Goal: Information Seeking & Learning: Learn about a topic

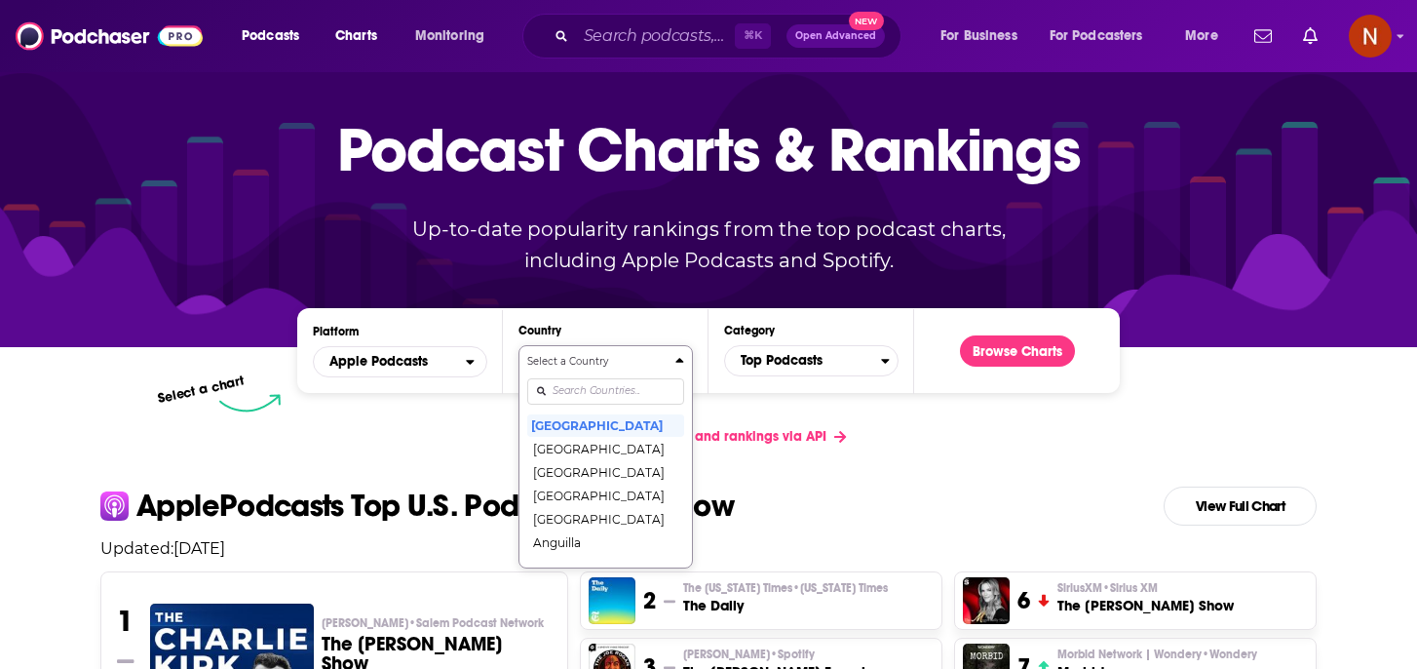
click at [582, 413] on div "Countries" at bounding box center [605, 390] width 157 height 45
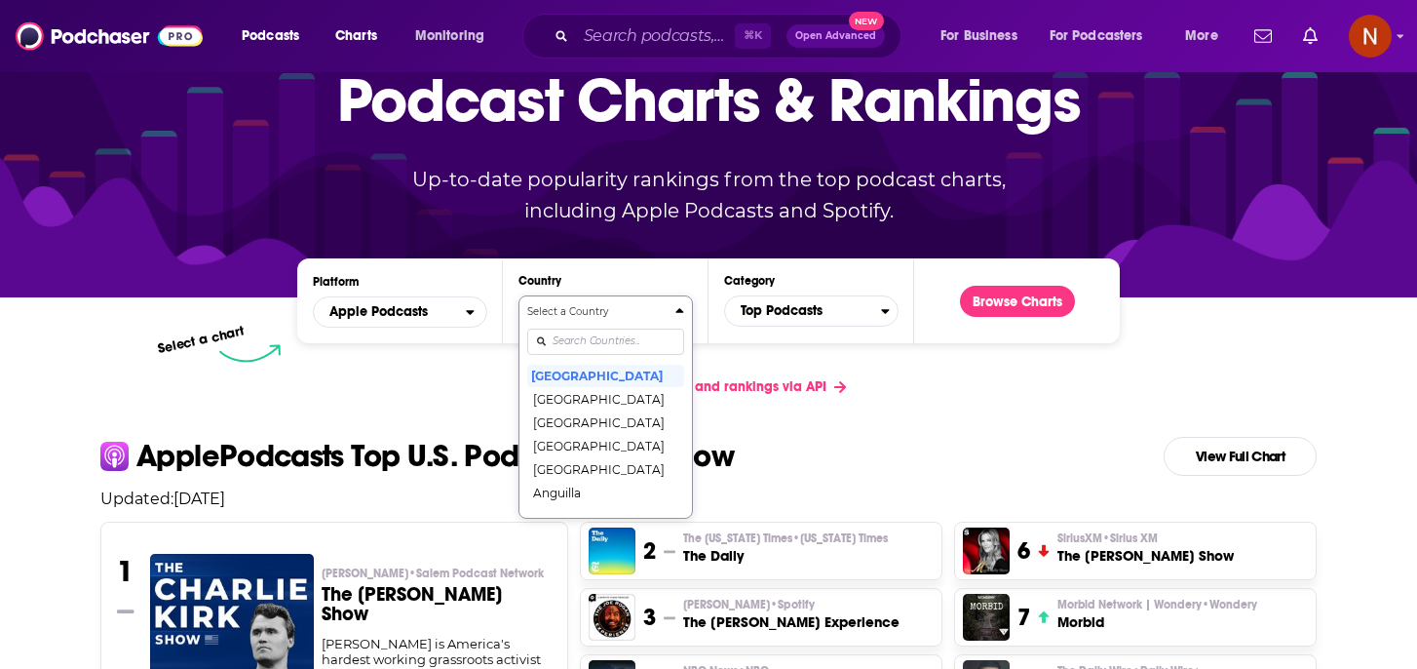
scroll to position [112, 0]
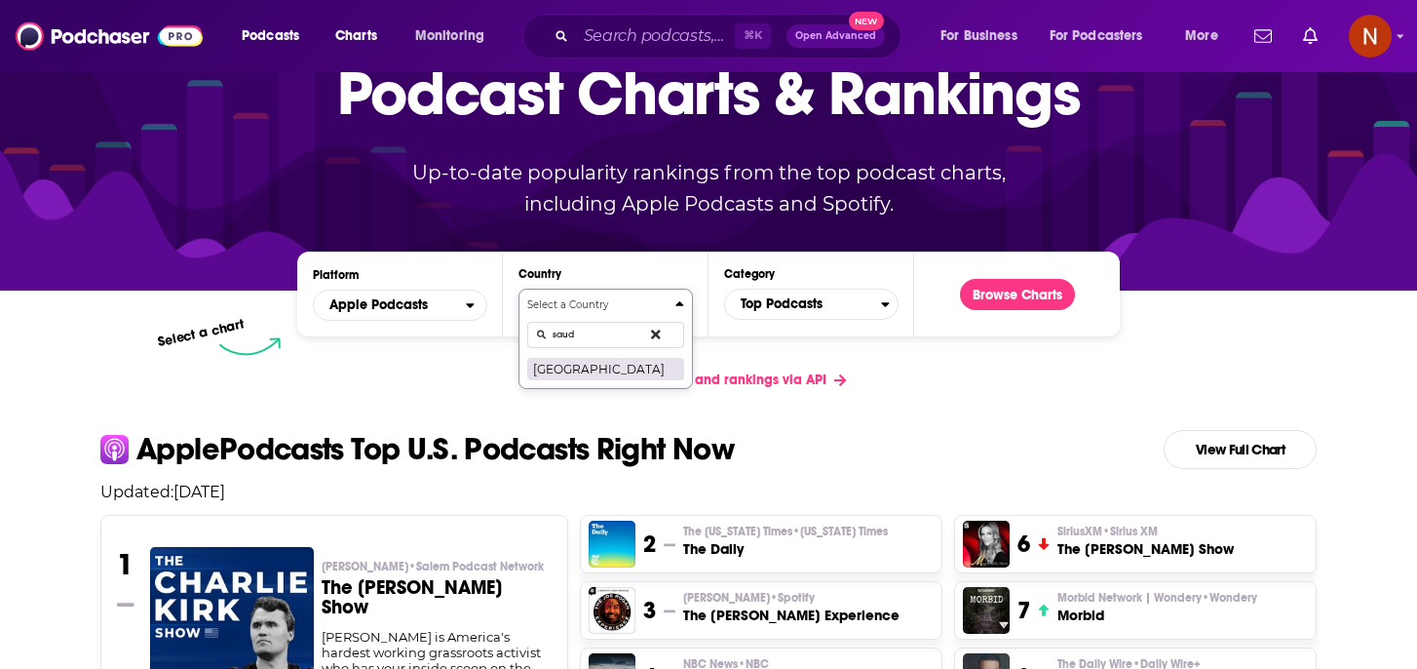
type input "saud"
click at [625, 374] on button "[GEOGRAPHIC_DATA]" at bounding box center [605, 368] width 157 height 23
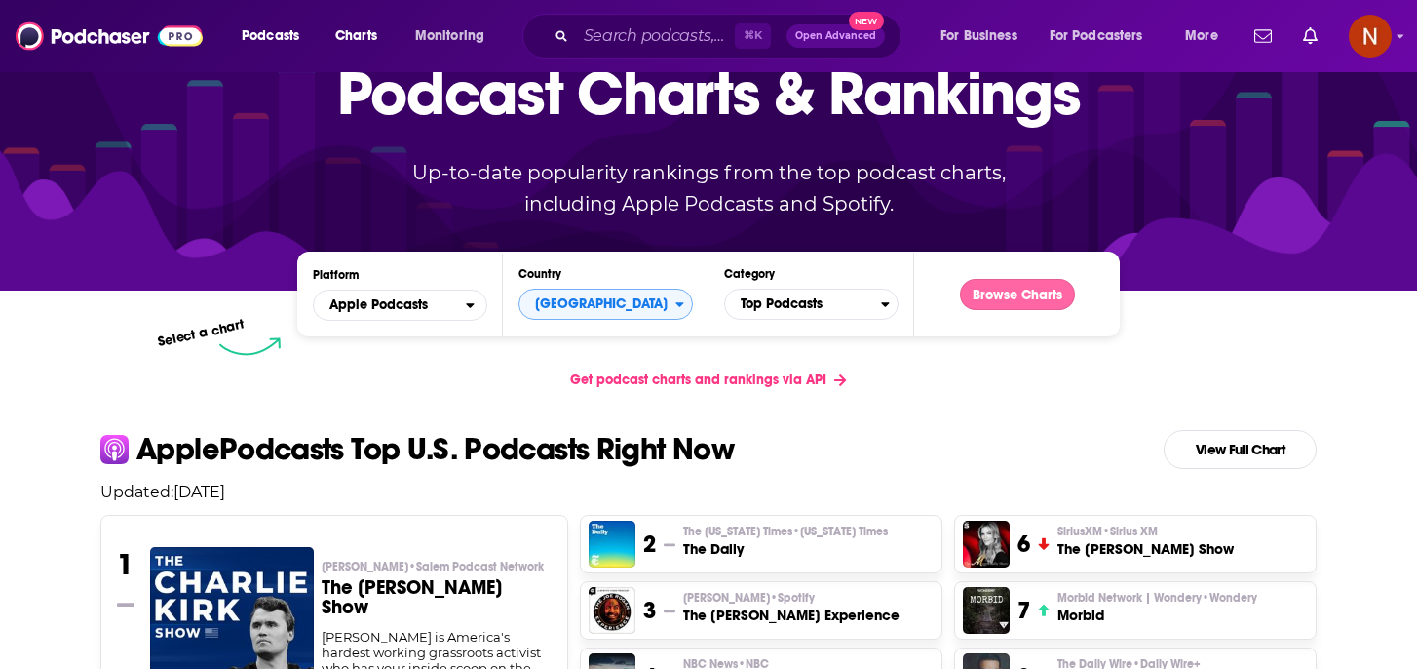
click at [997, 296] on button "Browse Charts" at bounding box center [1017, 294] width 115 height 31
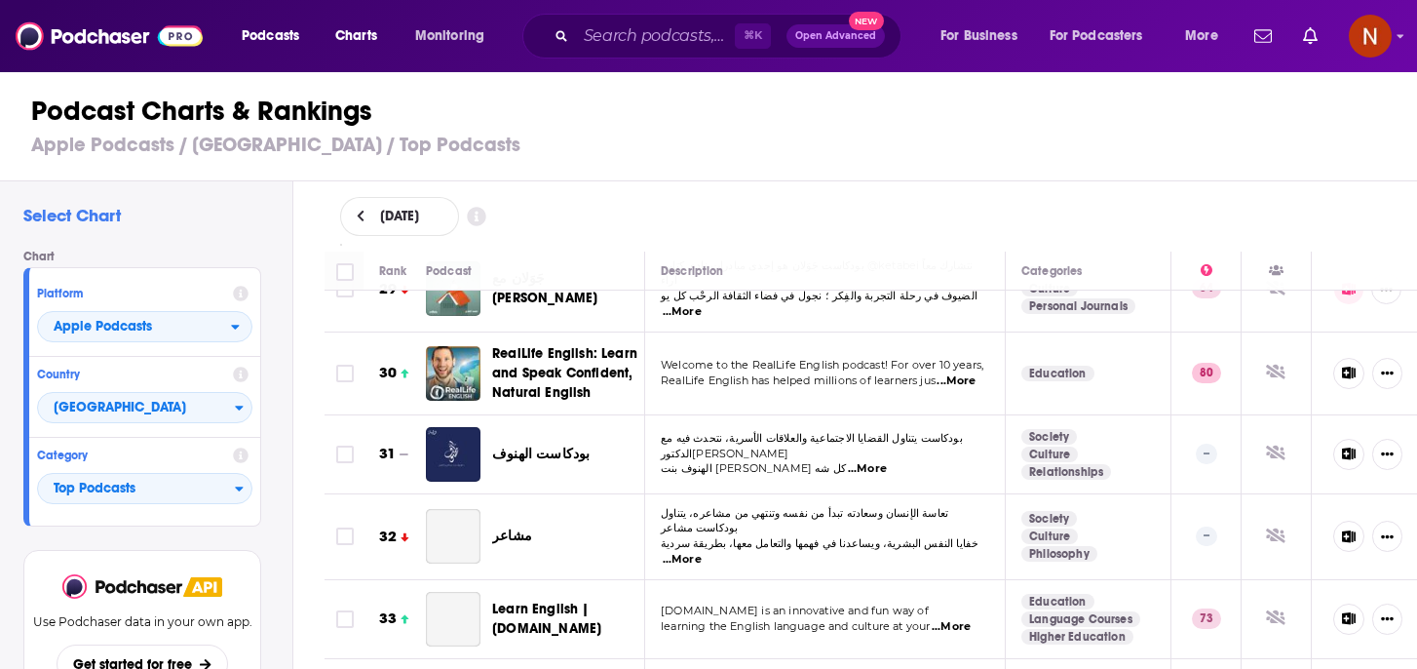
scroll to position [2340, 0]
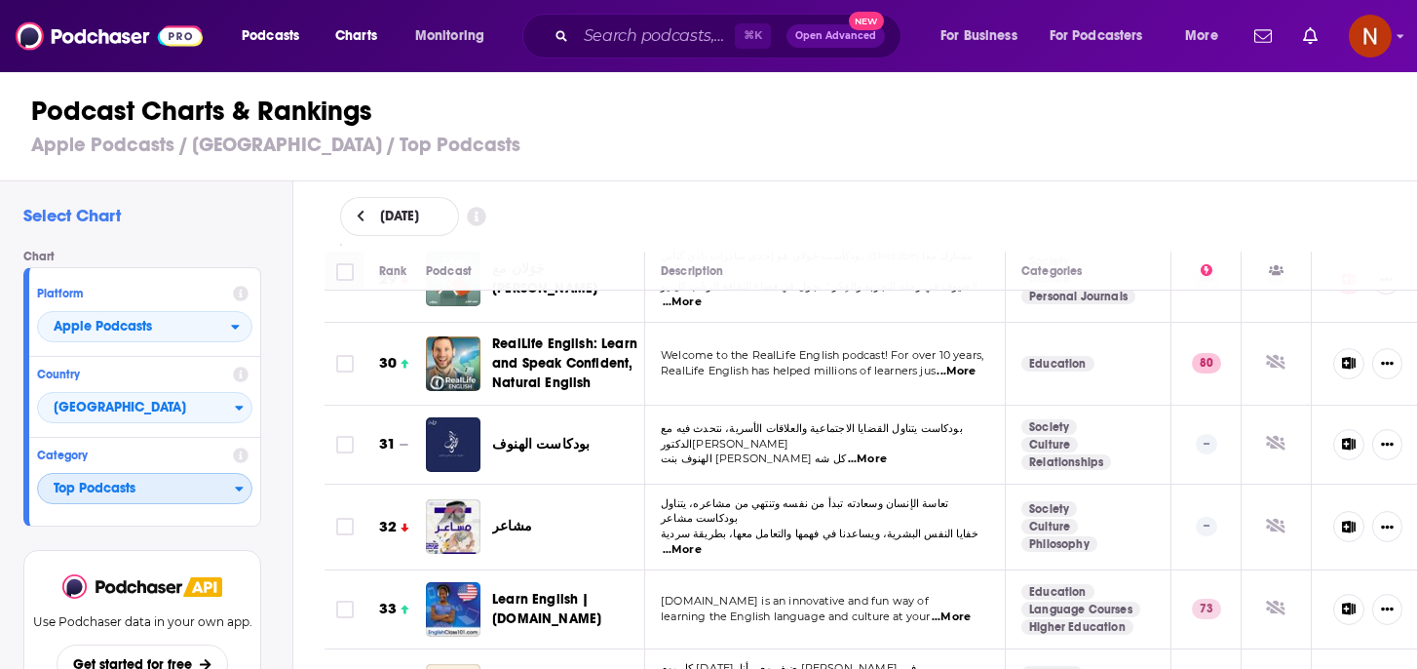
click at [128, 496] on span "Top Podcasts" at bounding box center [136, 489] width 197 height 33
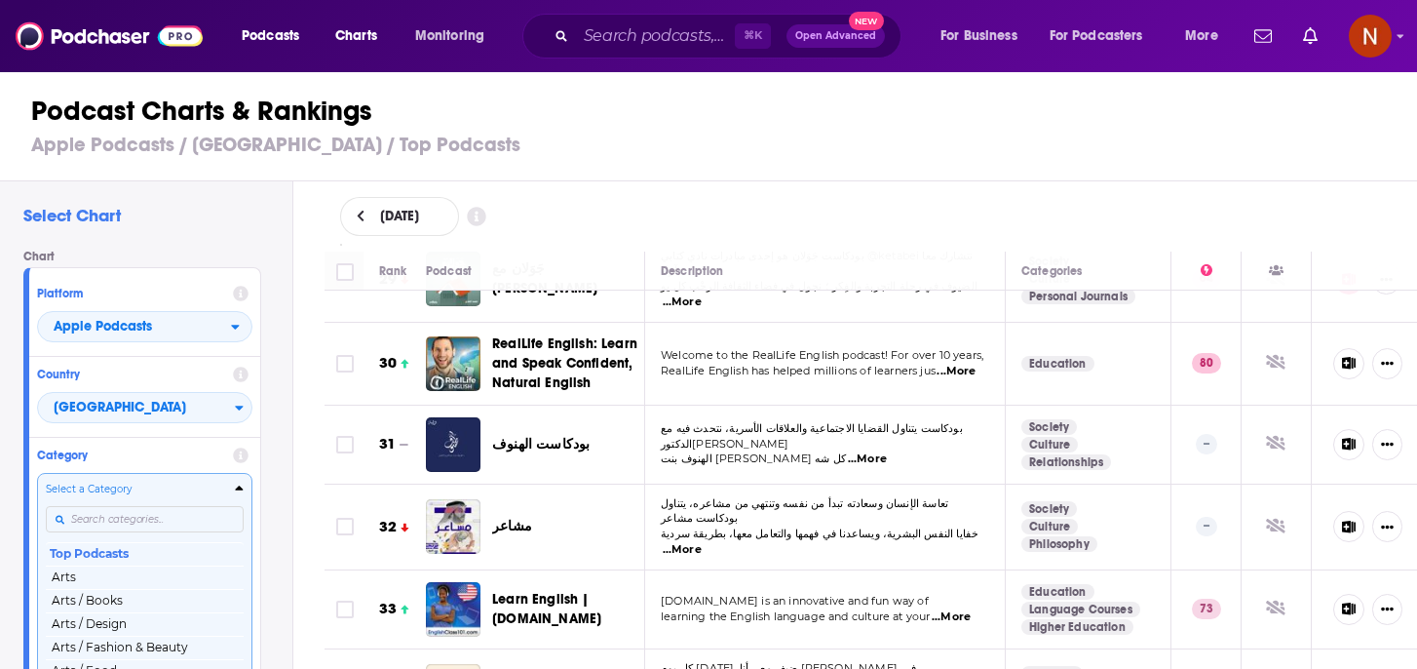
click at [135, 518] on input "Categories" at bounding box center [145, 519] width 198 height 26
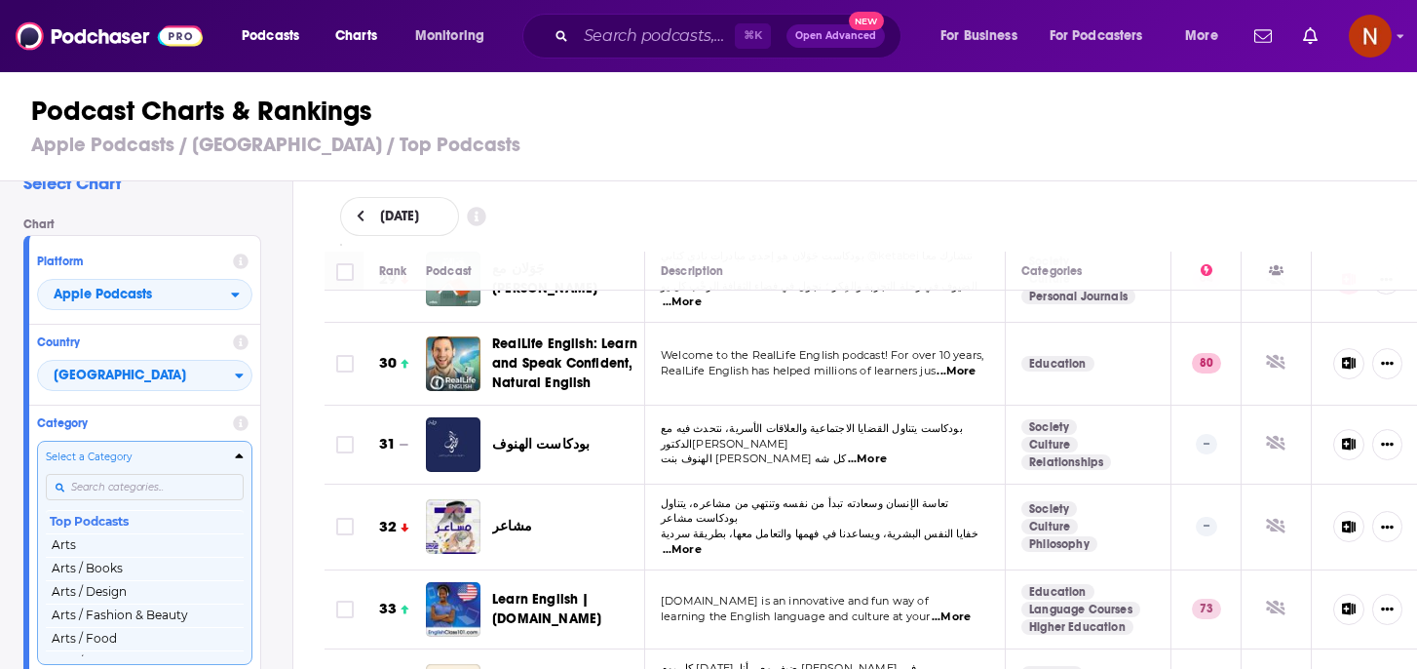
scroll to position [39, 0]
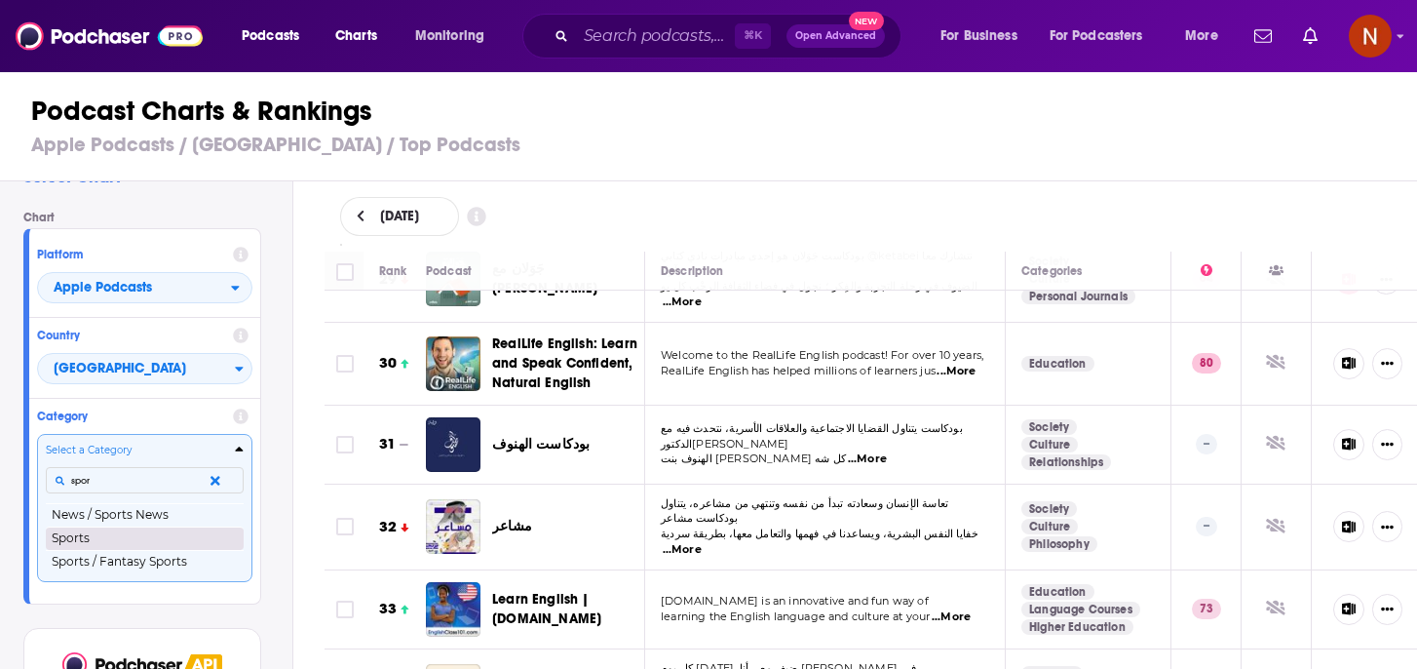
type input "spor"
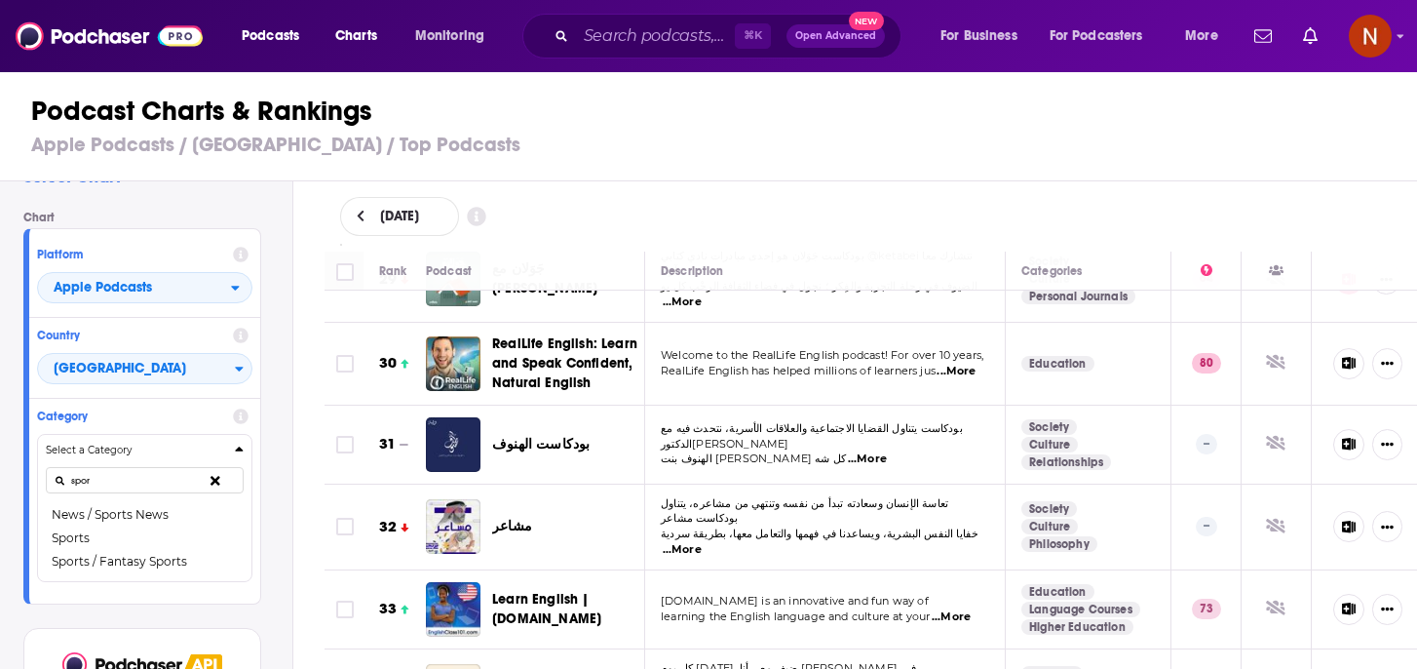
drag, startPoint x: 133, startPoint y: 544, endPoint x: 745, endPoint y: 1, distance: 818.2
click at [133, 544] on button "Sports" at bounding box center [145, 537] width 198 height 23
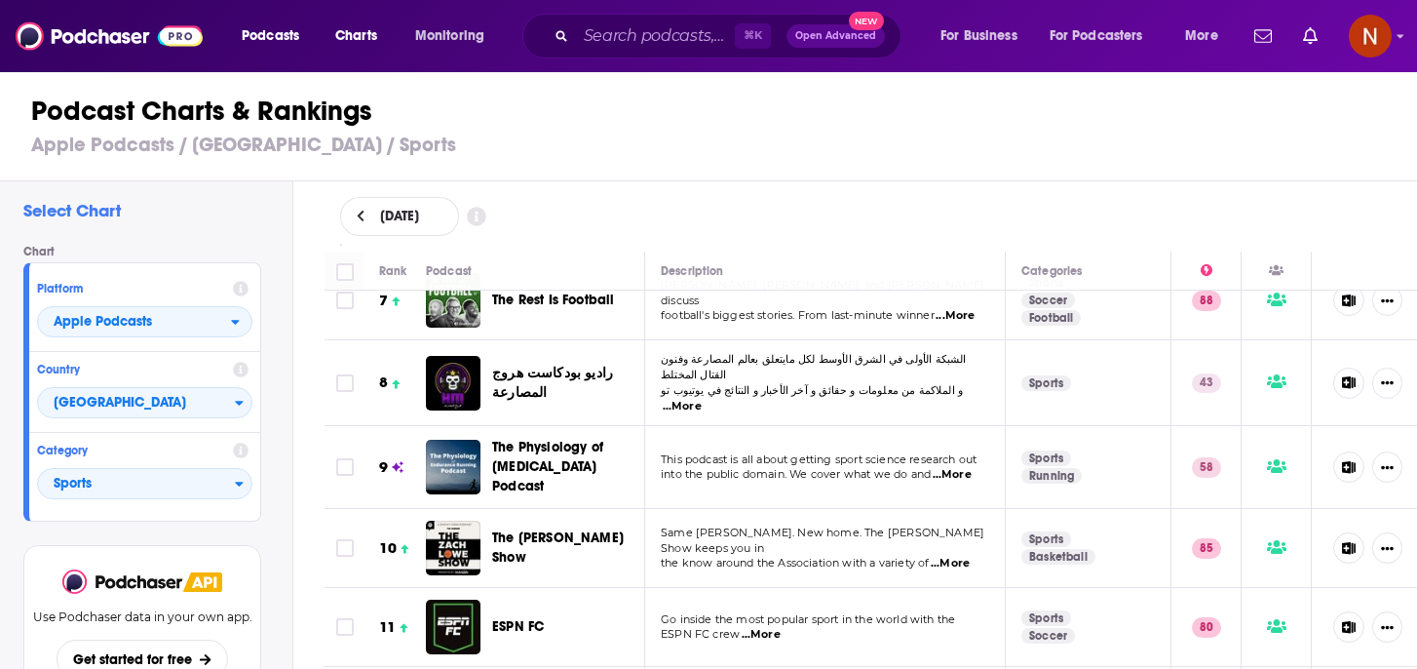
scroll to position [522, 0]
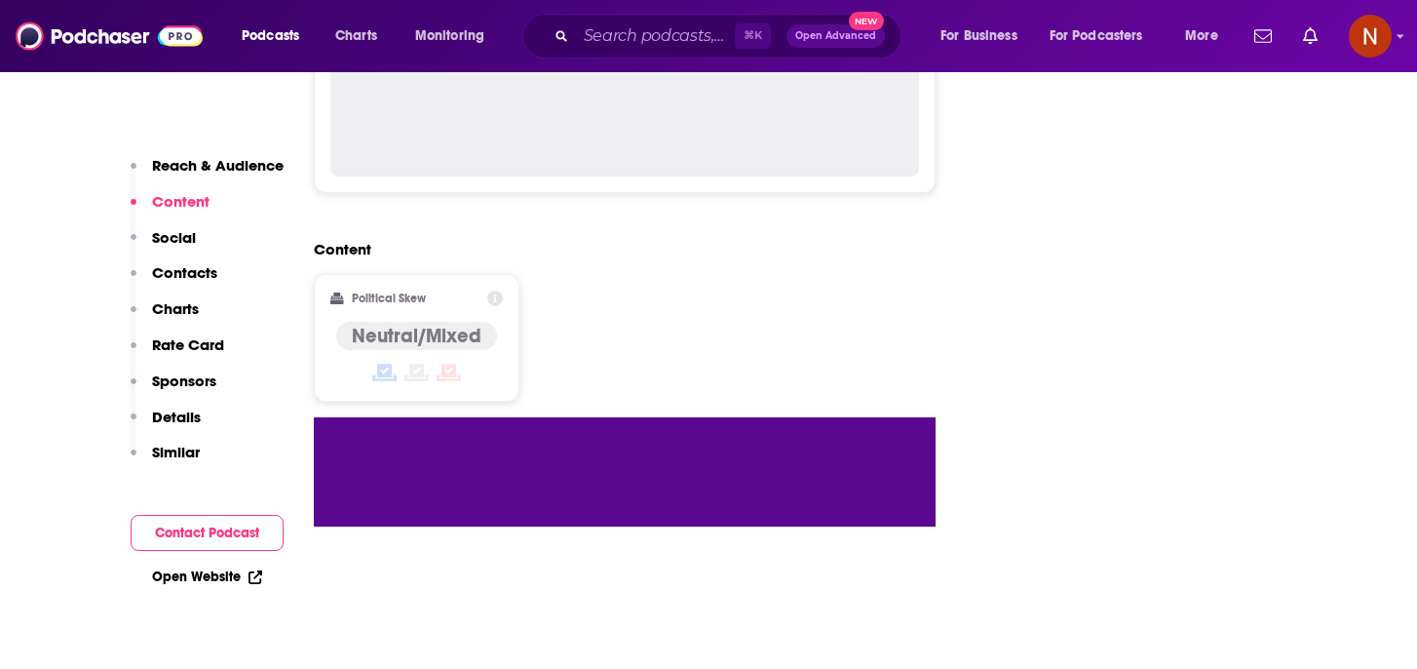
scroll to position [1237, 0]
